Goal: Task Accomplishment & Management: Complete application form

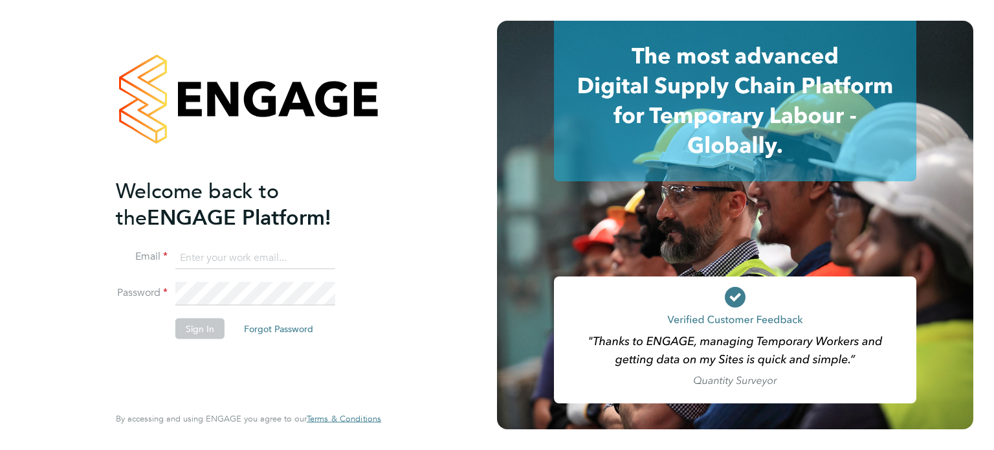
type input "jack.williams@madigangill.co.uk"
click at [195, 327] on button "Sign In" at bounding box center [199, 328] width 49 height 21
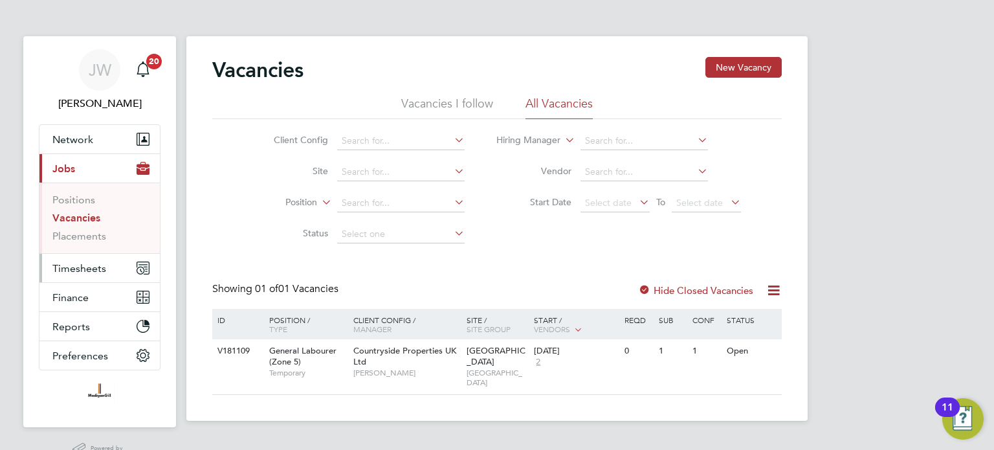
click at [75, 264] on span "Timesheets" at bounding box center [79, 268] width 54 height 12
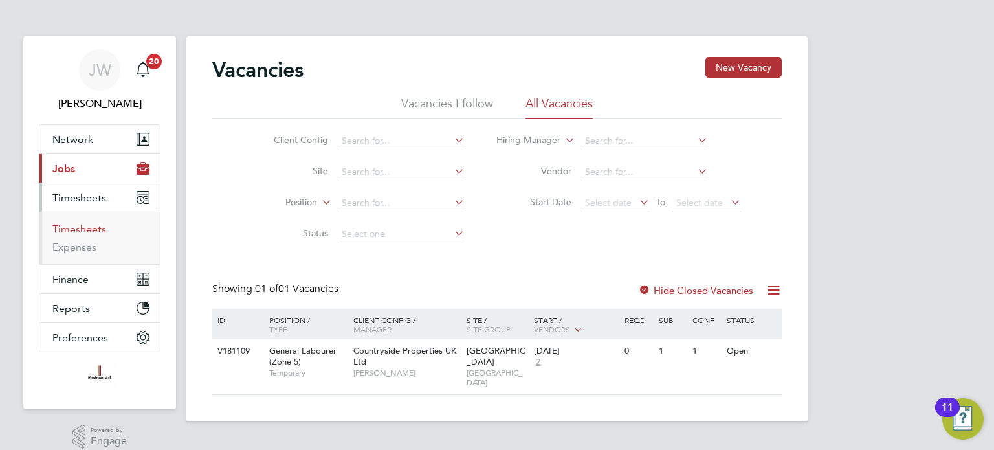
click at [86, 223] on link "Timesheets" at bounding box center [79, 229] width 54 height 12
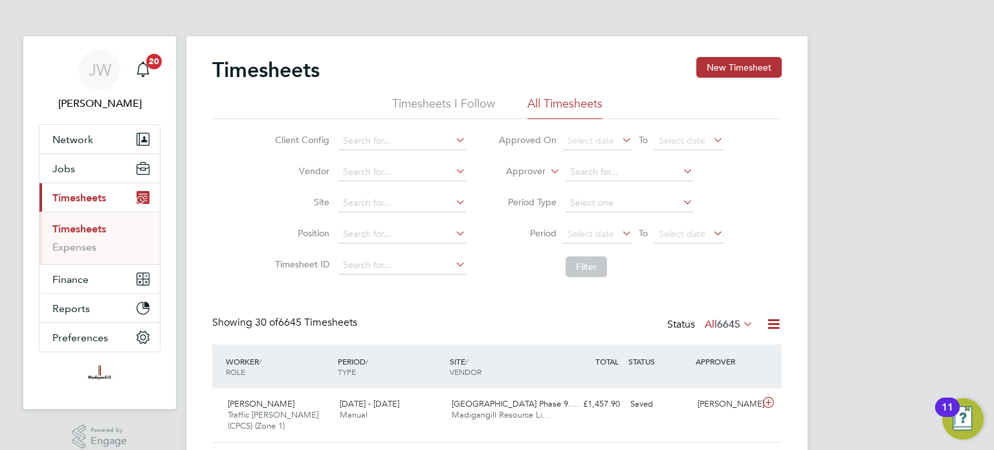
click at [740, 321] on icon at bounding box center [740, 323] width 0 height 18
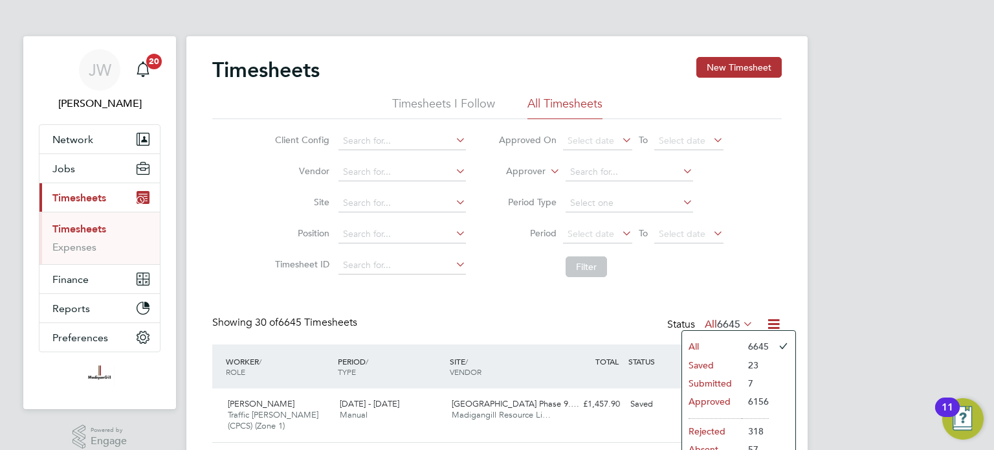
click at [714, 382] on li "Submitted" at bounding box center [712, 383] width 60 height 18
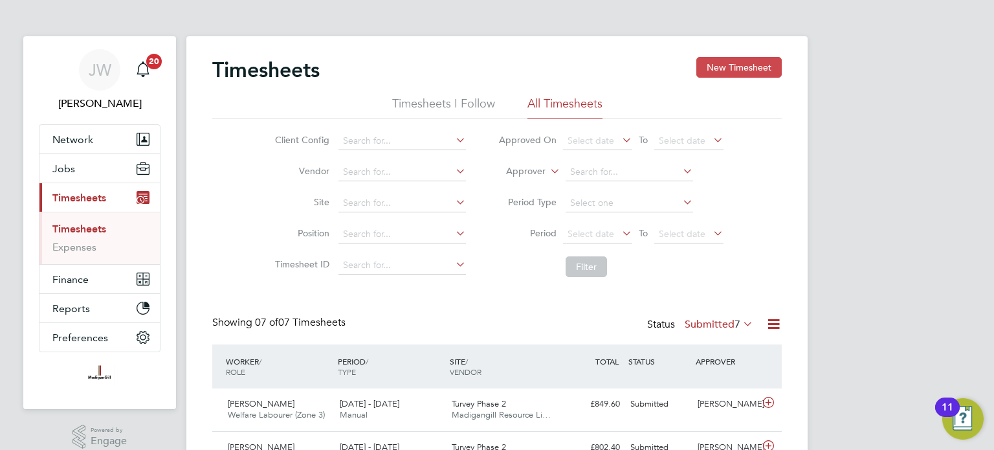
click at [729, 61] on button "New Timesheet" at bounding box center [738, 67] width 85 height 21
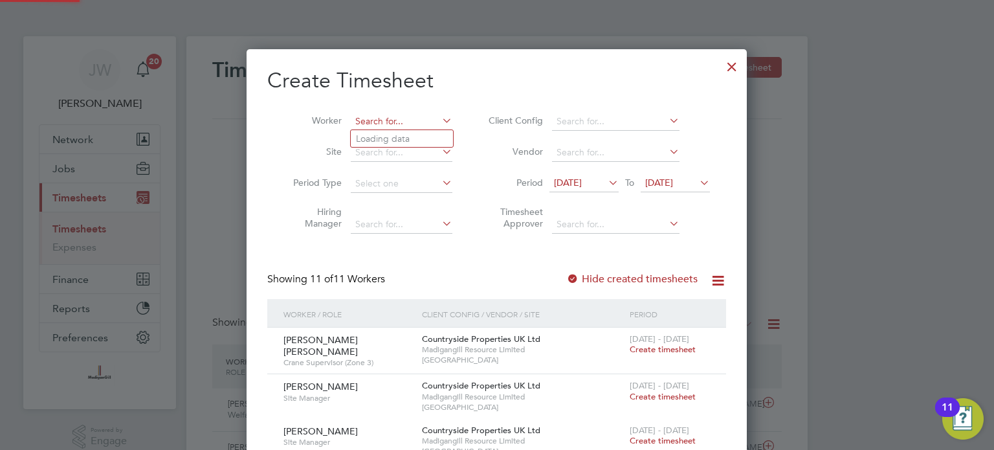
click at [412, 121] on input at bounding box center [402, 122] width 102 height 18
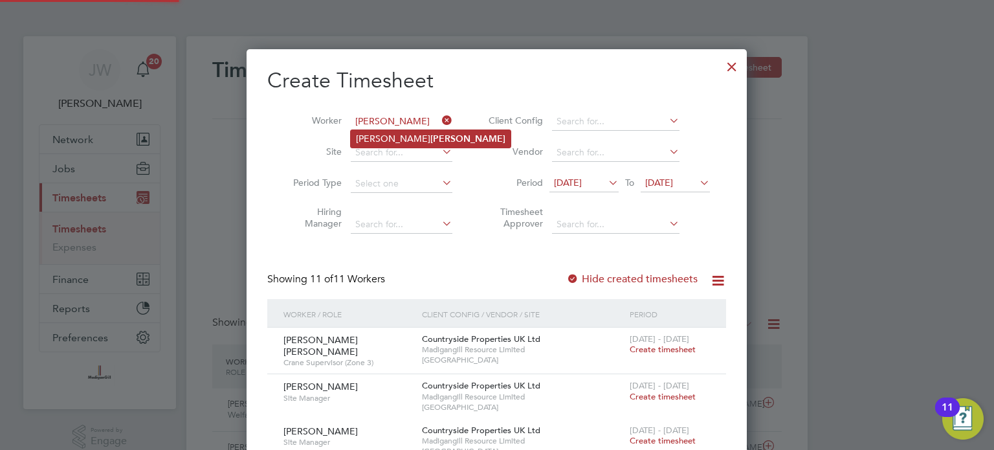
click at [430, 138] on b "Croker" at bounding box center [467, 138] width 75 height 11
type input "[PERSON_NAME]"
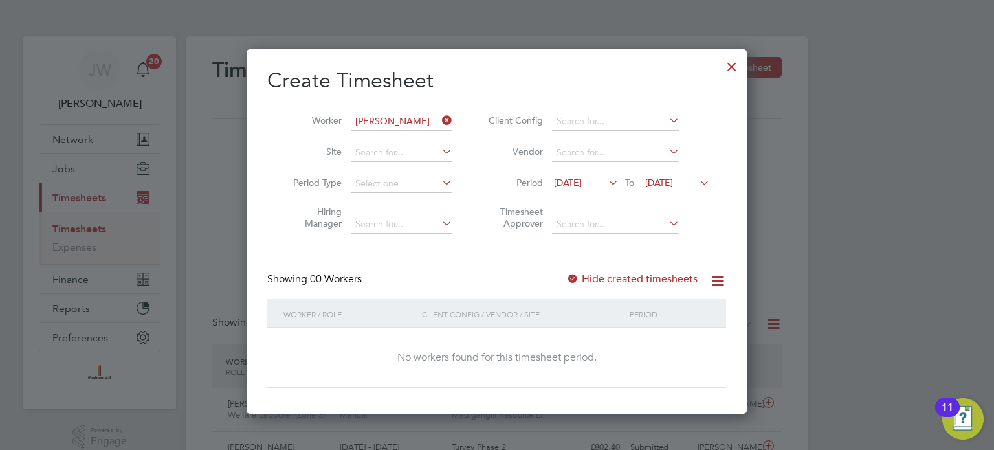
click at [606, 181] on icon at bounding box center [606, 182] width 0 height 18
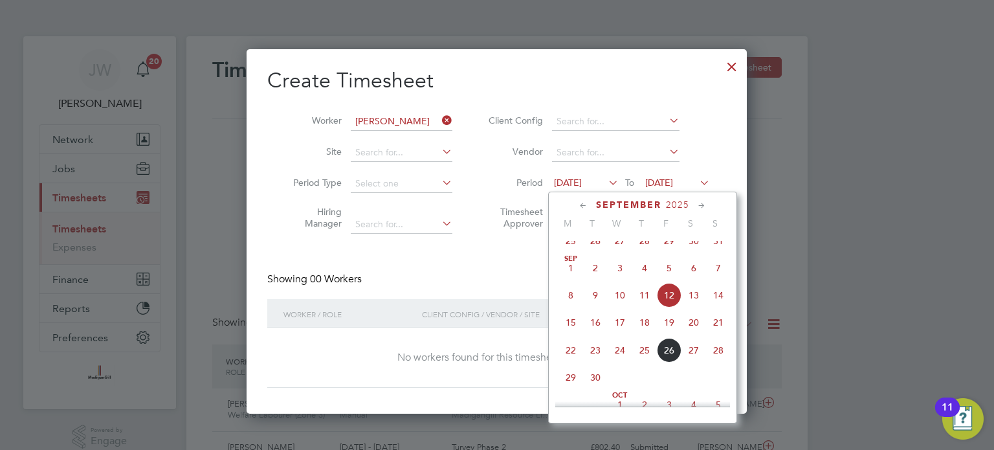
click at [571, 331] on span "15" at bounding box center [570, 322] width 25 height 25
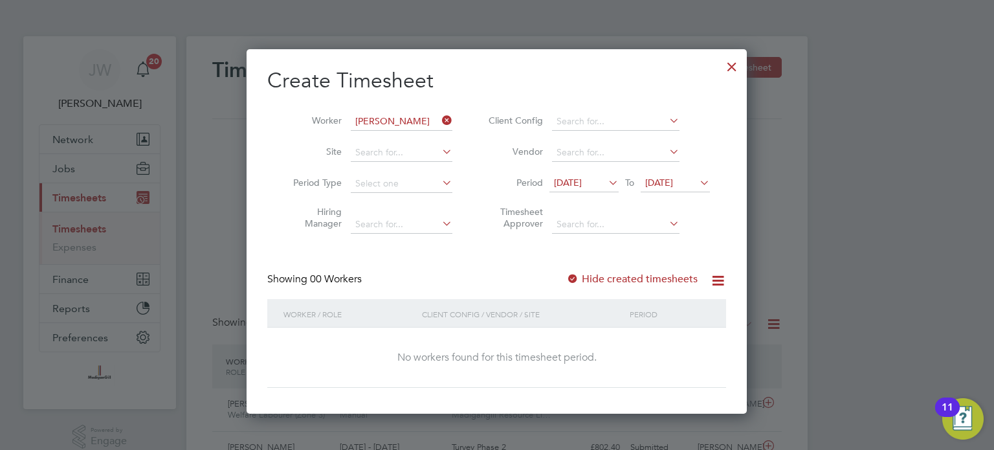
click at [606, 179] on icon at bounding box center [606, 182] width 0 height 18
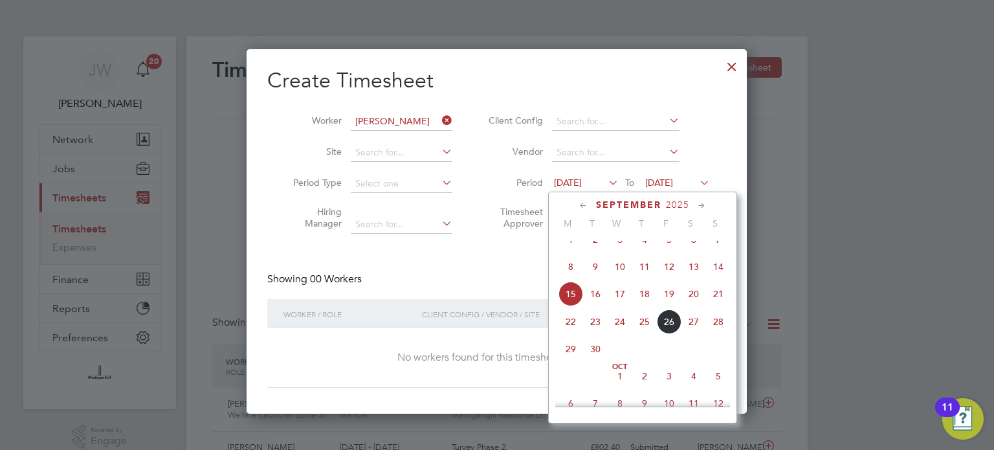
click at [572, 334] on span "22" at bounding box center [570, 321] width 25 height 25
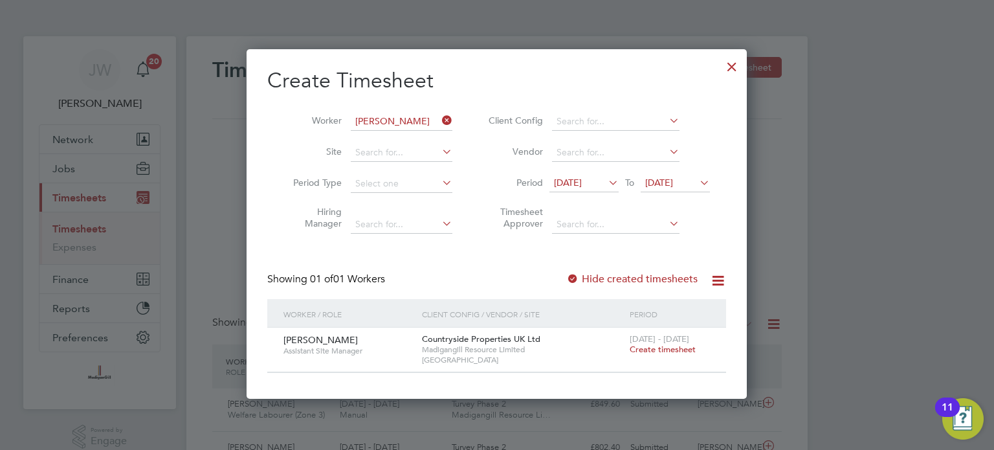
click at [661, 348] on span "Create timesheet" at bounding box center [663, 349] width 66 height 11
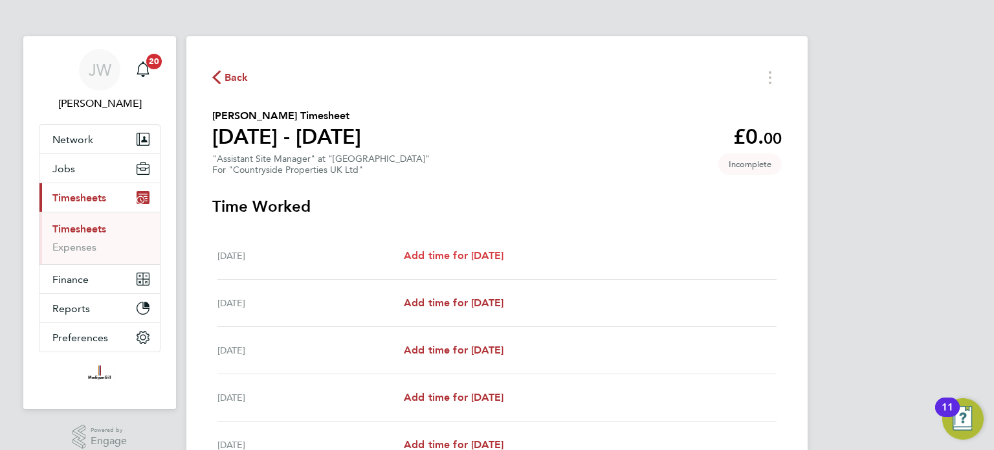
click at [489, 253] on span "Add time for [DATE]" at bounding box center [454, 255] width 100 height 12
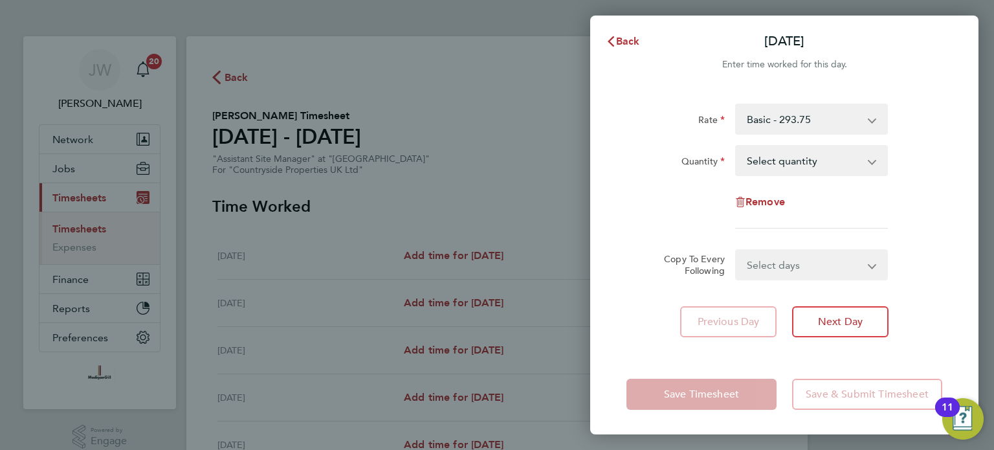
click at [824, 161] on select "Select quantity 0.5 1" at bounding box center [803, 160] width 135 height 28
select select "1"
click at [736, 146] on select "Select quantity 0.5 1" at bounding box center [803, 160] width 135 height 28
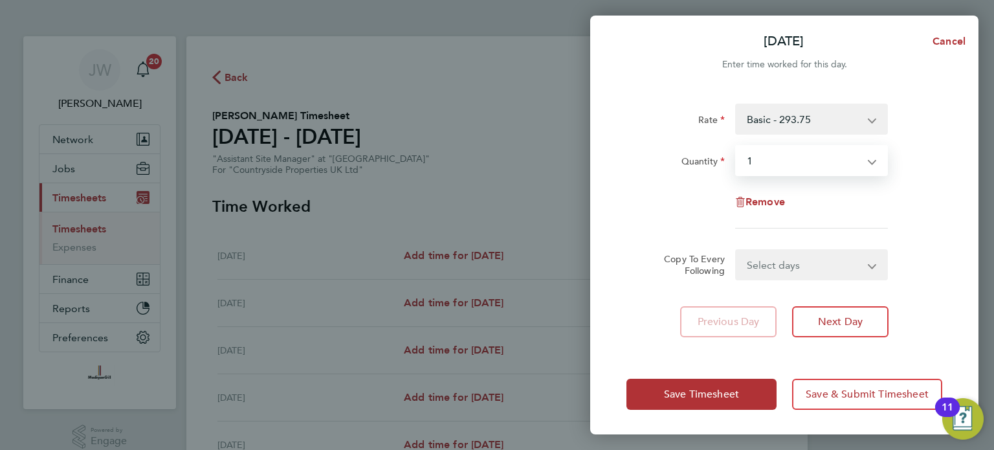
click at [787, 260] on select "Select days Day Tuesday Wednesday Thursday Friday" at bounding box center [804, 264] width 136 height 28
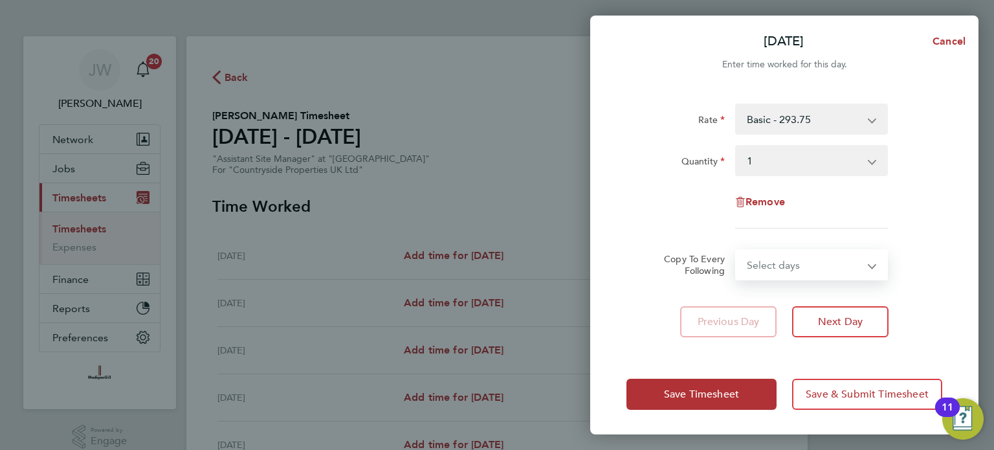
select select "TUE"
click at [736, 250] on select "Select days Day Tuesday Wednesday Thursday Friday" at bounding box center [804, 264] width 136 height 28
select select "2025-09-26"
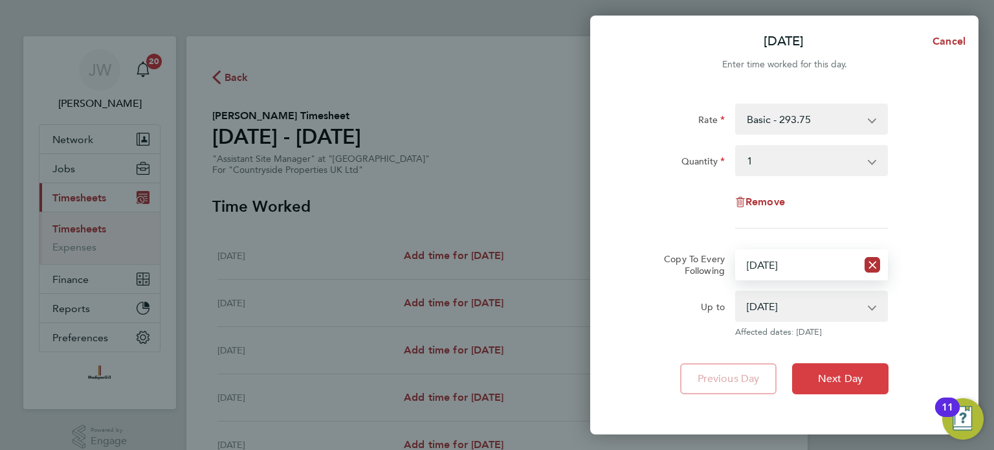
click at [826, 370] on button "Next Day" at bounding box center [840, 378] width 96 height 31
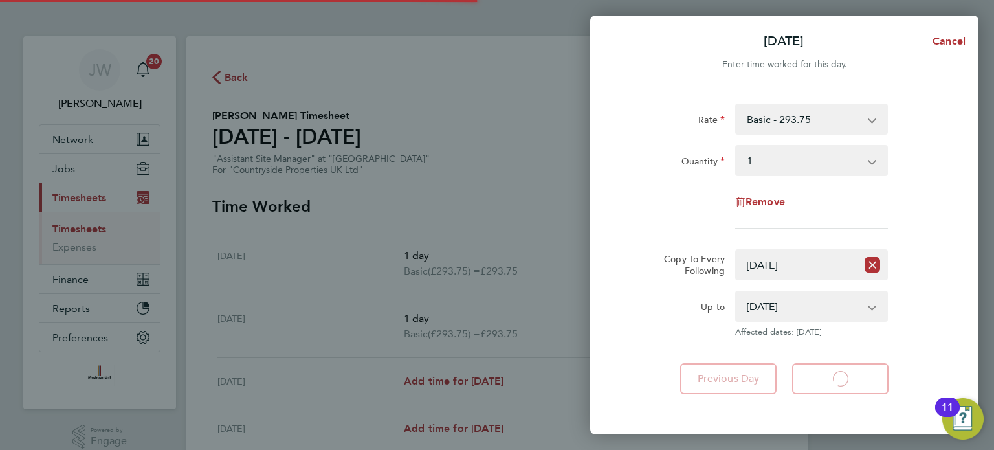
select select "1"
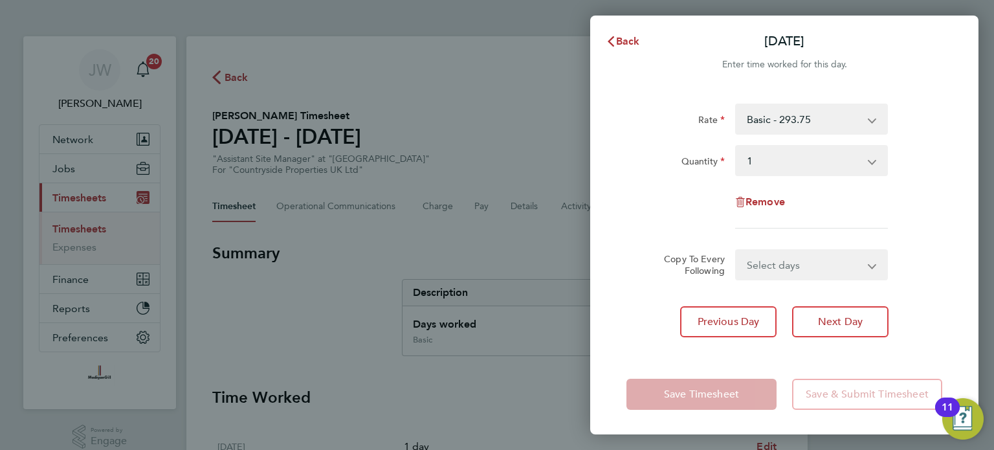
click at [802, 265] on select "Select days Day Wednesday Thursday Friday" at bounding box center [804, 264] width 136 height 28
select select "WED"
click at [736, 250] on select "Select days Day Wednesday Thursday Friday" at bounding box center [804, 264] width 136 height 28
select select "2025-09-26"
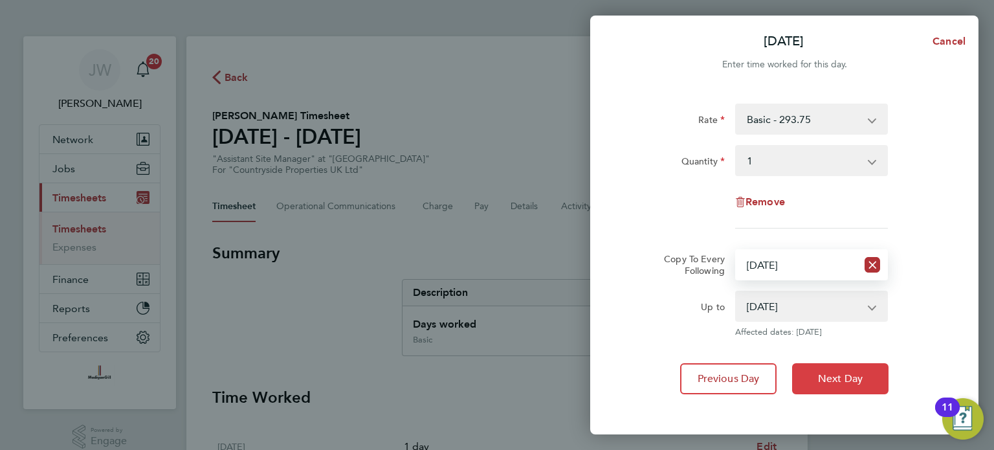
click at [827, 377] on span "Next Day" at bounding box center [840, 378] width 45 height 13
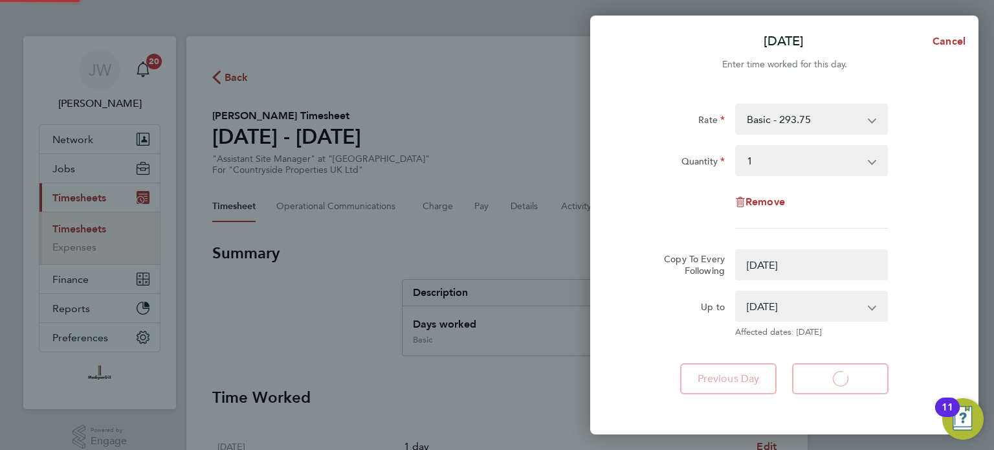
select select "0: null"
select select "1"
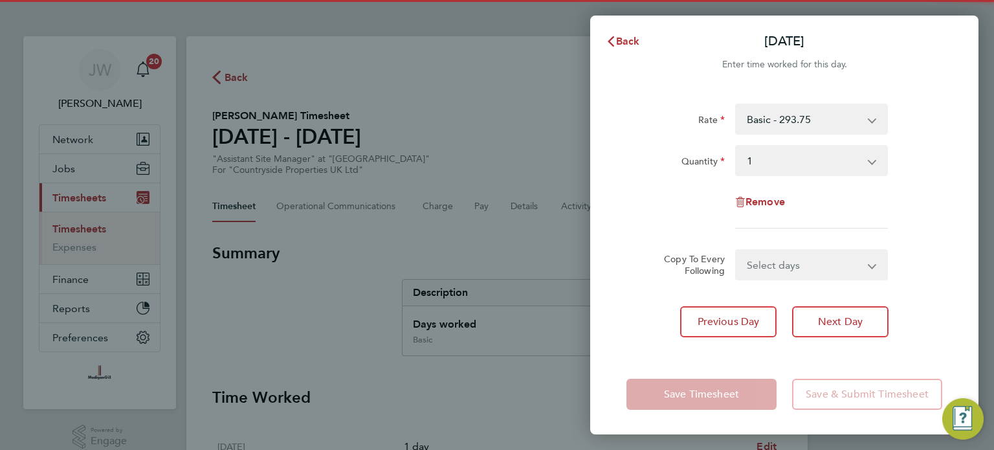
click at [784, 265] on select "Select days Day Thursday Friday" at bounding box center [804, 264] width 136 height 28
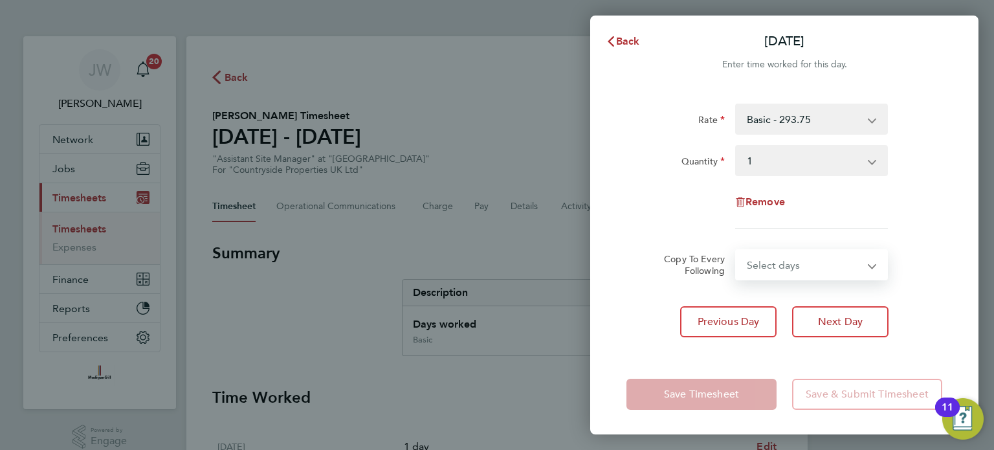
select select "THU"
click at [736, 250] on select "Select days Day Thursday Friday" at bounding box center [804, 264] width 136 height 28
select select "2025-09-26"
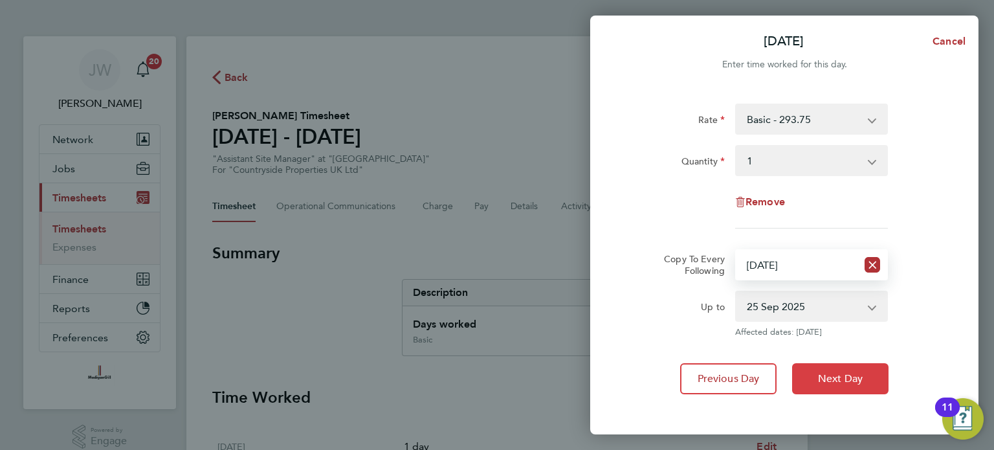
click at [831, 375] on span "Next Day" at bounding box center [840, 378] width 45 height 13
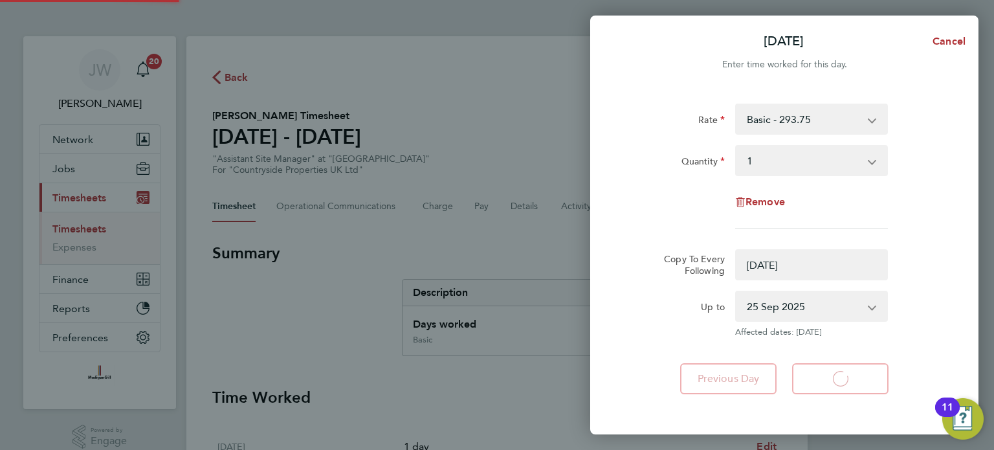
select select "0: null"
select select "1"
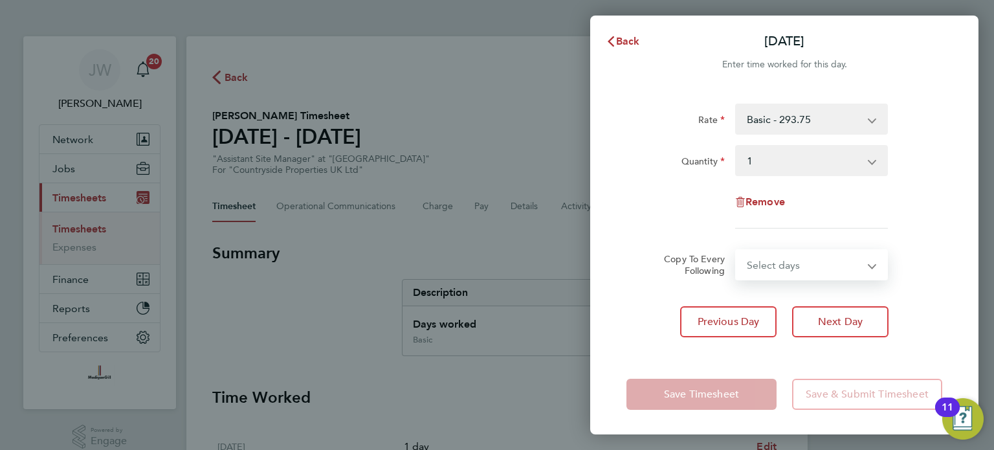
click at [798, 269] on select "Select days Friday" at bounding box center [804, 264] width 136 height 28
select select "FRI"
click at [736, 250] on select "Select days Friday" at bounding box center [804, 264] width 136 height 28
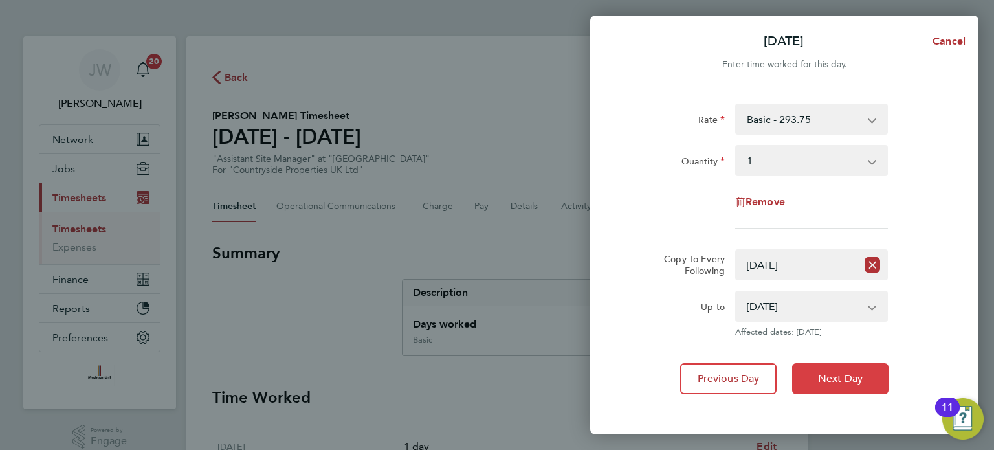
click at [821, 382] on span "Next Day" at bounding box center [840, 378] width 45 height 13
select select "1"
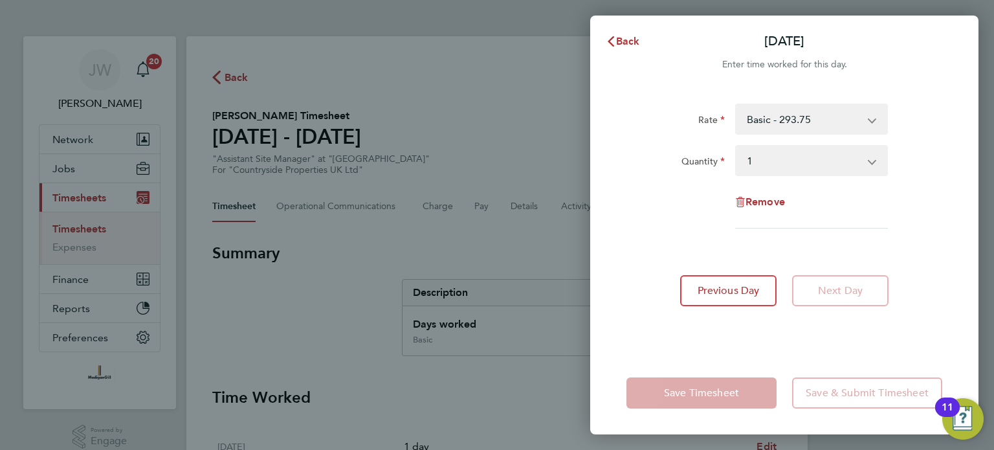
click at [654, 333] on div "Rate Basic - 293.75 Quantity Select quantity 0.5 1 Remove Previous Day Next Day" at bounding box center [784, 219] width 388 height 263
click at [627, 35] on span "Back" at bounding box center [628, 41] width 24 height 12
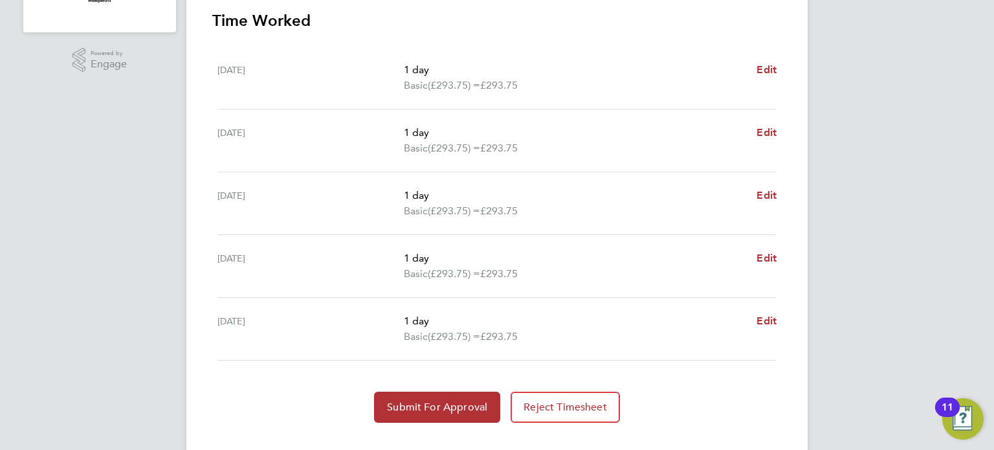
scroll to position [378, 0]
click at [458, 397] on button "Submit For Approval" at bounding box center [437, 405] width 126 height 31
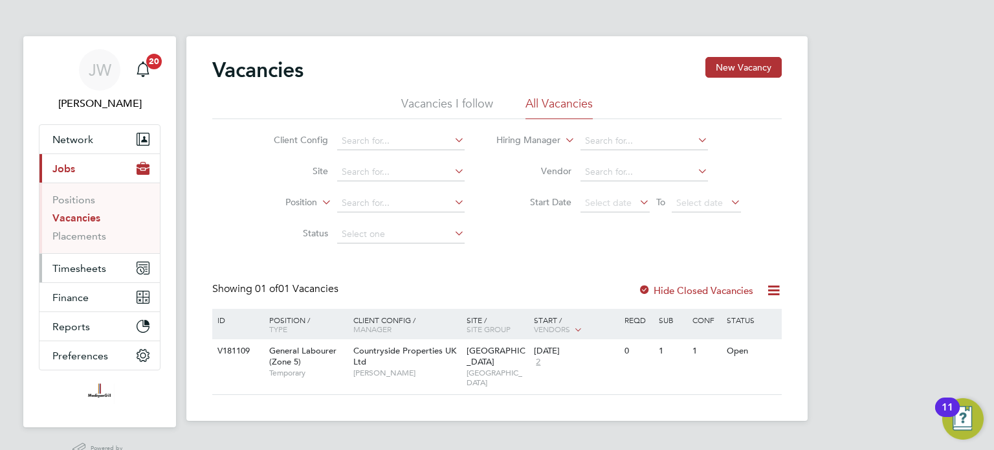
click at [79, 268] on span "Timesheets" at bounding box center [79, 268] width 54 height 12
click at [95, 270] on span "Timesheets" at bounding box center [79, 268] width 54 height 12
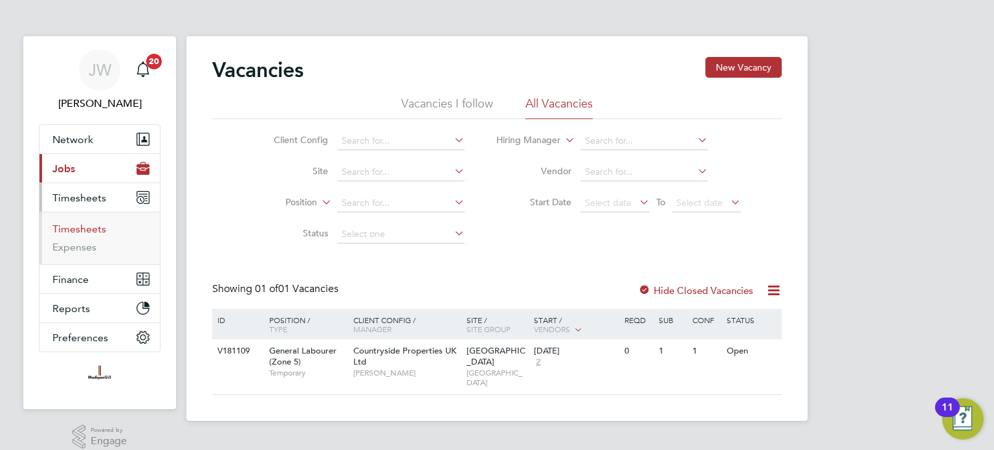
click at [83, 230] on link "Timesheets" at bounding box center [79, 229] width 54 height 12
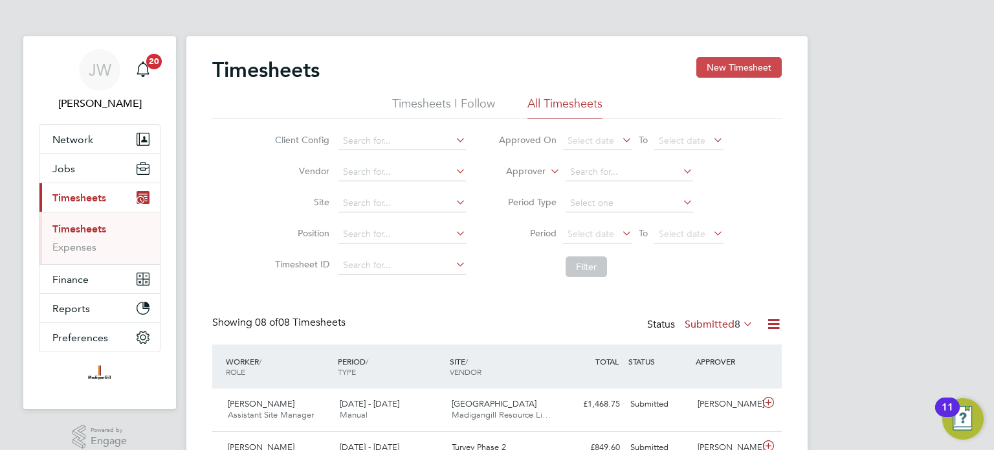
click at [748, 66] on button "New Timesheet" at bounding box center [738, 67] width 85 height 21
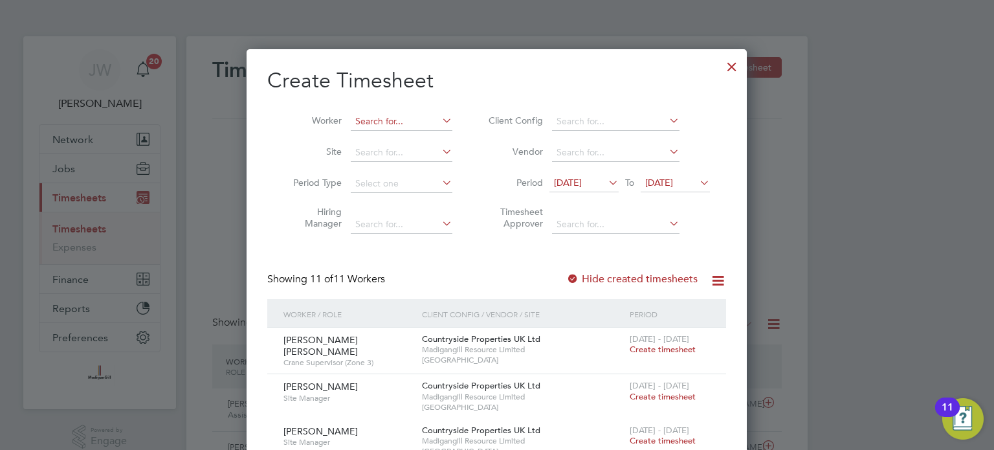
click at [391, 124] on input at bounding box center [402, 122] width 102 height 18
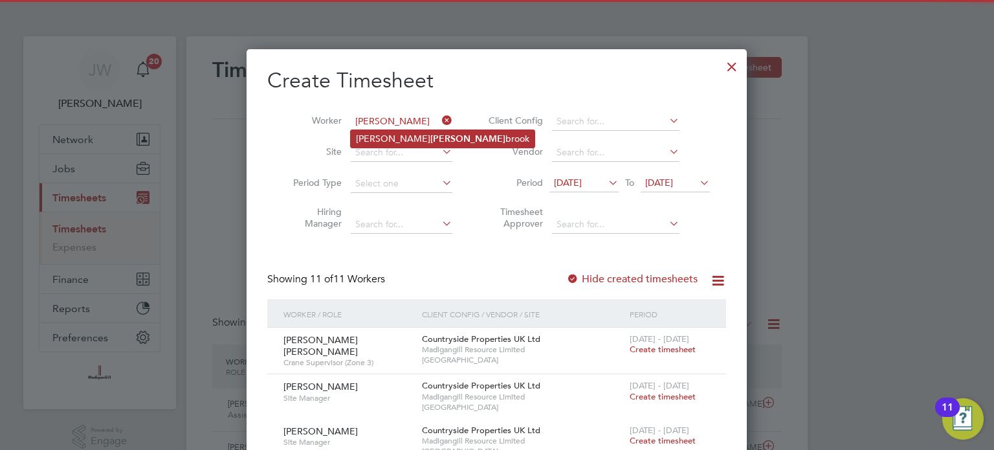
click at [430, 136] on b "[PERSON_NAME]" at bounding box center [467, 138] width 75 height 11
type input "[PERSON_NAME]"
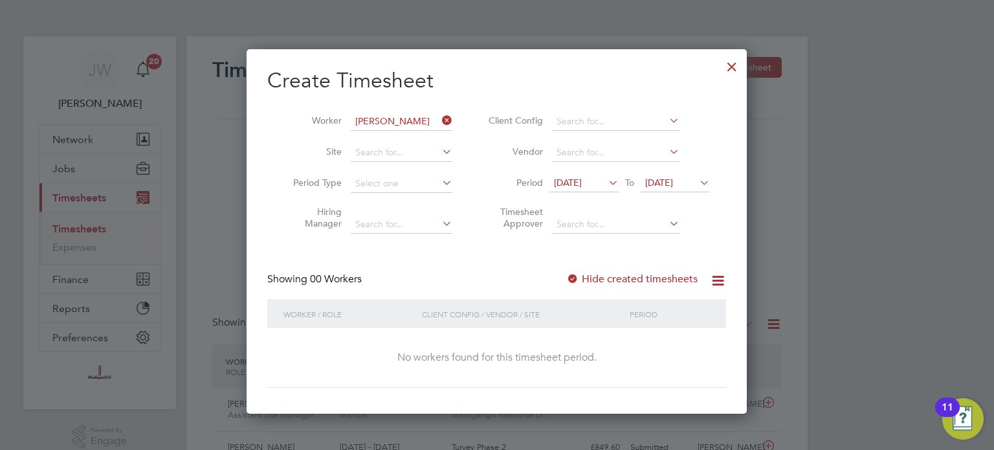
click at [606, 181] on icon at bounding box center [606, 182] width 0 height 18
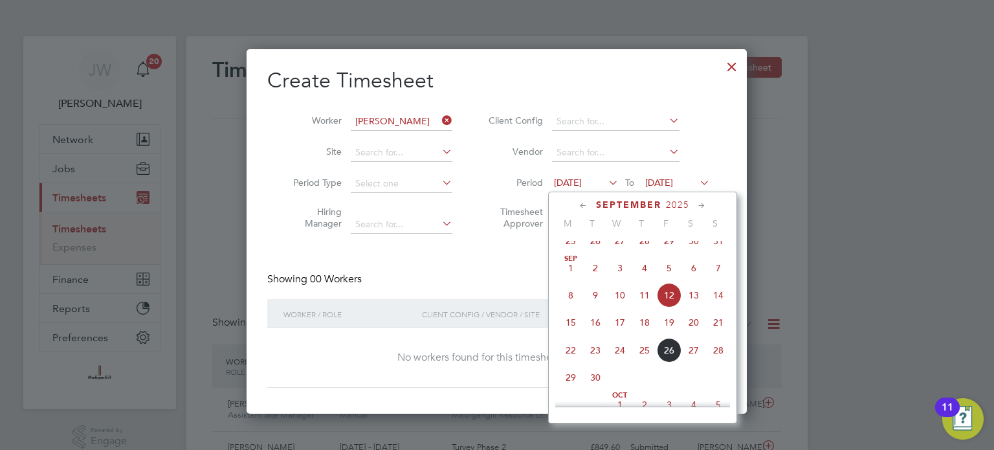
click at [571, 360] on span "22" at bounding box center [570, 350] width 25 height 25
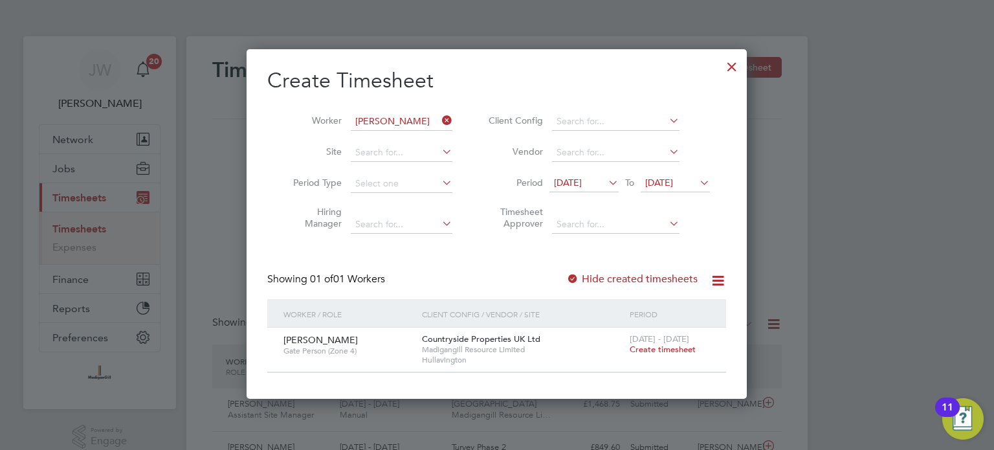
click at [650, 348] on span "Create timesheet" at bounding box center [663, 349] width 66 height 11
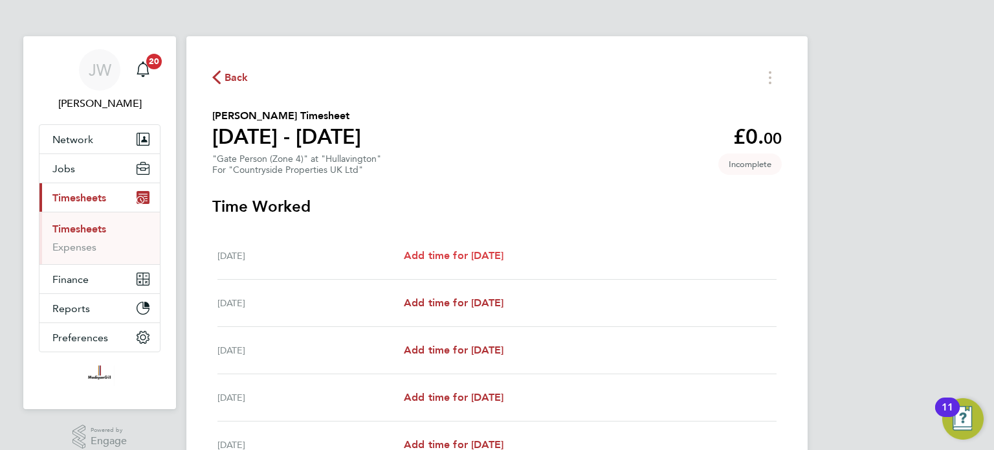
click at [492, 254] on span "Add time for [DATE]" at bounding box center [454, 255] width 100 height 12
select select "60"
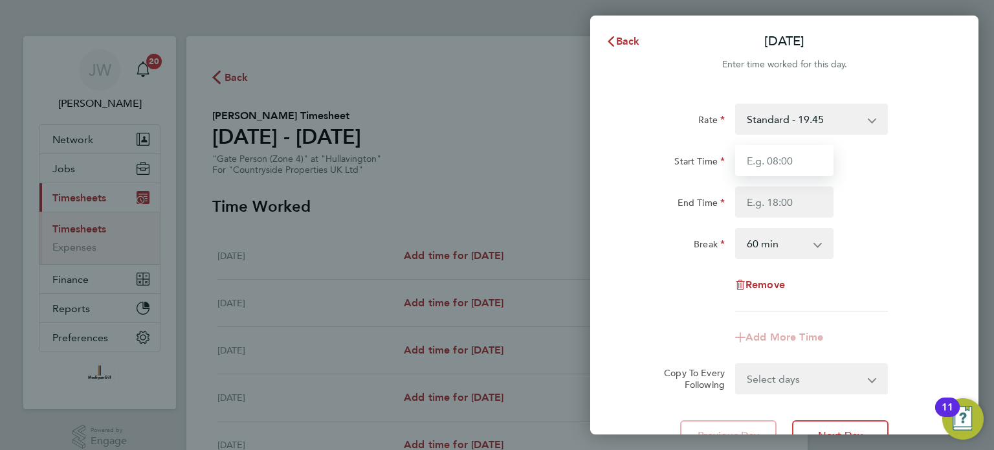
click at [787, 165] on input "Start Time" at bounding box center [784, 160] width 98 height 31
type input "07:30"
click at [769, 208] on input "End Time" at bounding box center [784, 201] width 98 height 31
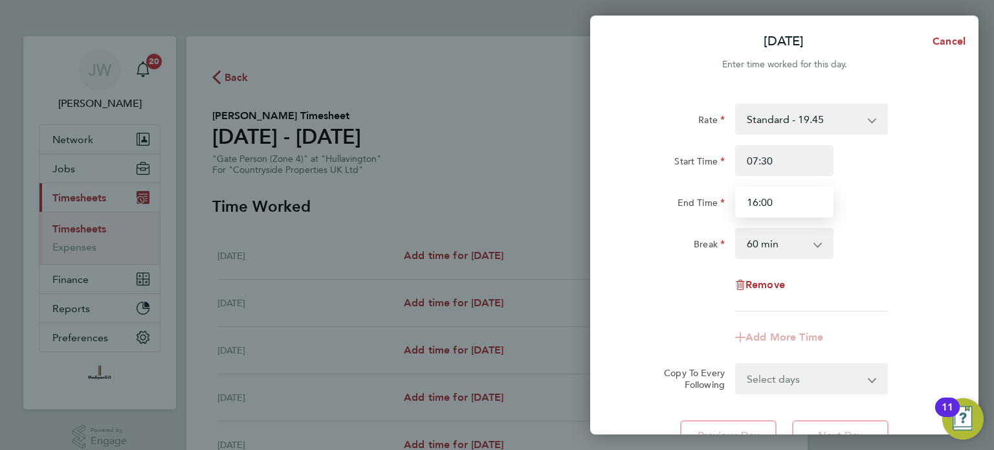
type input "16:00"
click at [818, 245] on app-icon-cross-button at bounding box center [825, 243] width 16 height 28
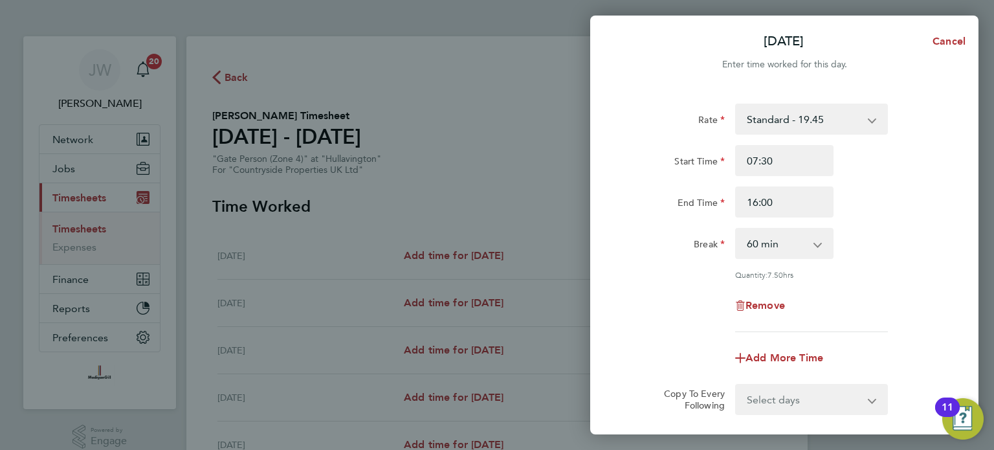
click at [818, 251] on app-icon-cross-button at bounding box center [825, 243] width 16 height 28
click at [815, 245] on select "0 min 15 min 30 min 45 min 60 min 75 min 90 min" at bounding box center [776, 243] width 80 height 28
select select "30"
click at [736, 229] on select "0 min 15 min 30 min 45 min 60 min 75 min 90 min" at bounding box center [776, 243] width 80 height 28
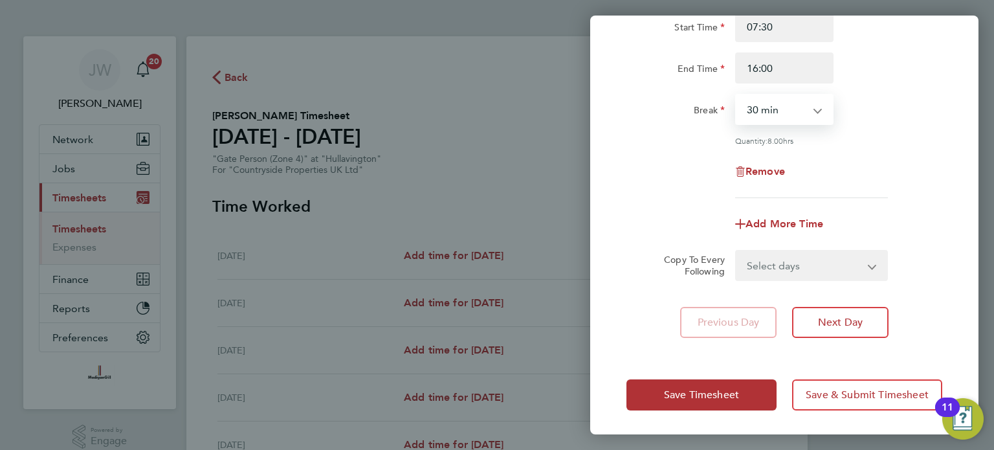
click at [852, 263] on select "Select days Day Weekday (Mon-Fri) Weekend (Sat-Sun) [DATE] [DATE] [DATE] [DATE]…" at bounding box center [804, 265] width 136 height 28
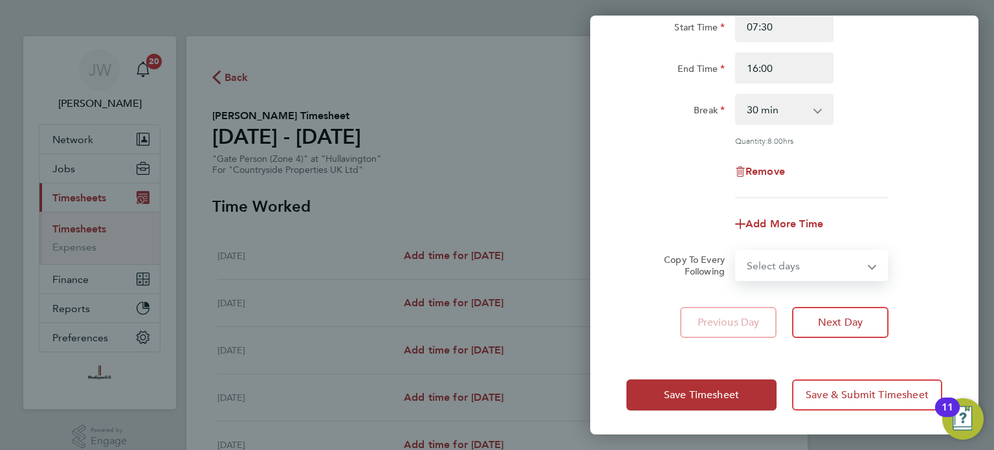
click at [829, 269] on select "Select days Day Weekday (Mon-Fri) Weekend (Sat-Sun) [DATE] [DATE] [DATE] [DATE]…" at bounding box center [804, 265] width 136 height 28
select select "WEEKDAY"
click at [736, 251] on select "Select days Day Weekday (Mon-Fri) Weekend (Sat-Sun) [DATE] [DATE] [DATE] [DATE]…" at bounding box center [804, 265] width 136 height 28
select select "[DATE]"
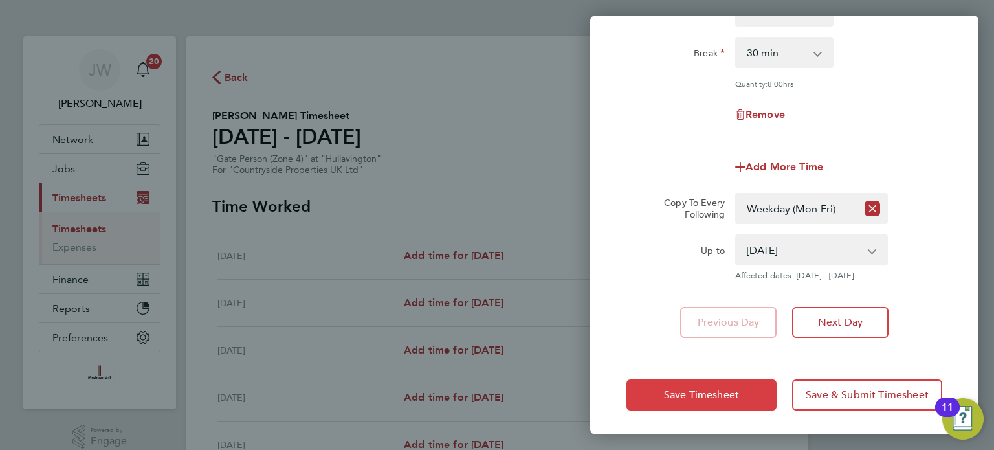
click at [723, 388] on span "Save Timesheet" at bounding box center [701, 394] width 75 height 13
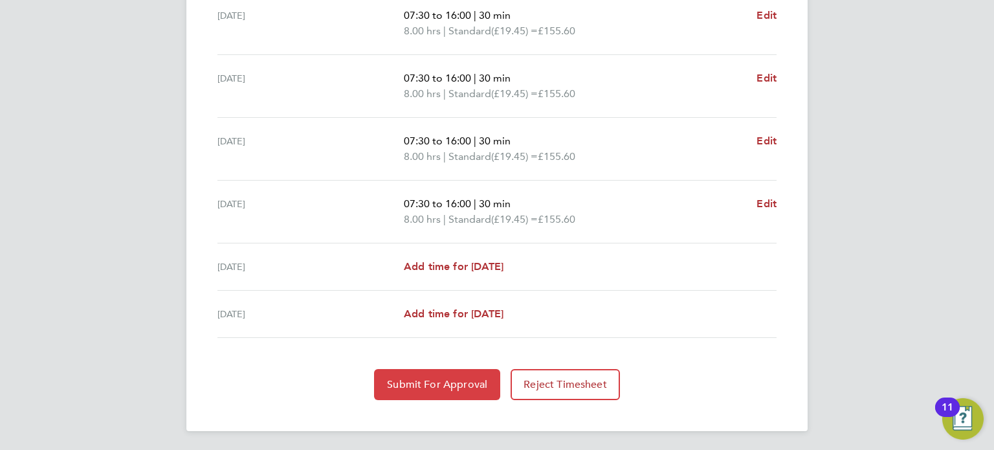
click at [462, 389] on button "Submit For Approval" at bounding box center [437, 384] width 126 height 31
